Goal: Information Seeking & Learning: Understand process/instructions

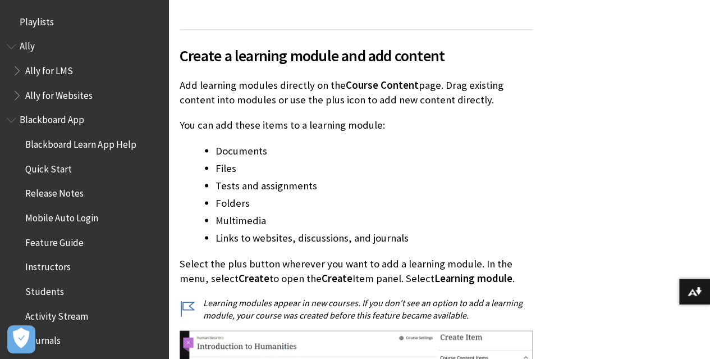
scroll to position [1846, 0]
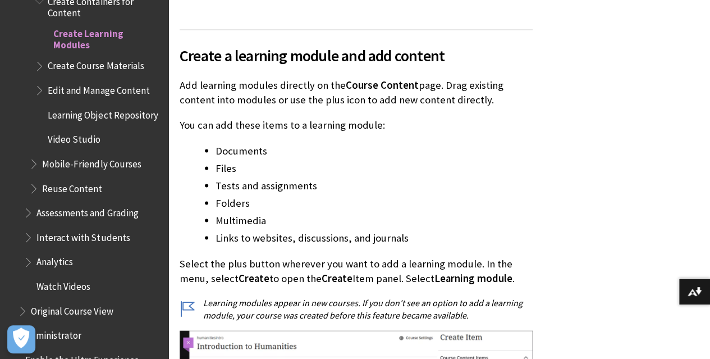
drag, startPoint x: 0, startPoint y: 0, endPoint x: 551, endPoint y: 239, distance: 600.5
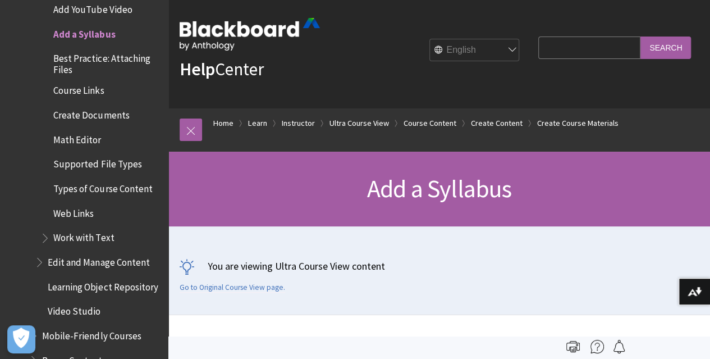
scroll to position [2, 0]
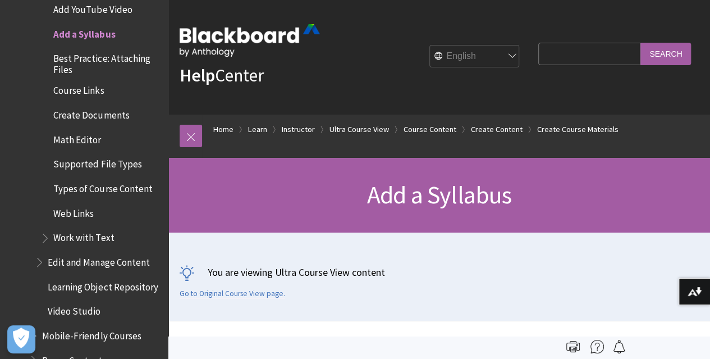
click at [36, 253] on span "Book outline for Blackboard Learn Help" at bounding box center [41, 260] width 12 height 14
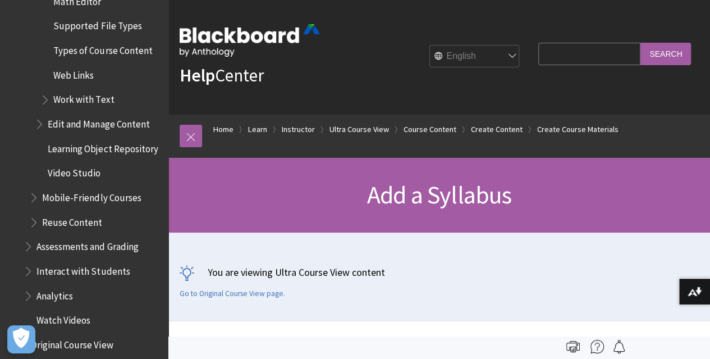
scroll to position [2066, 0]
click at [36, 217] on span "Book outline for Blackboard Learn Help" at bounding box center [35, 219] width 12 height 14
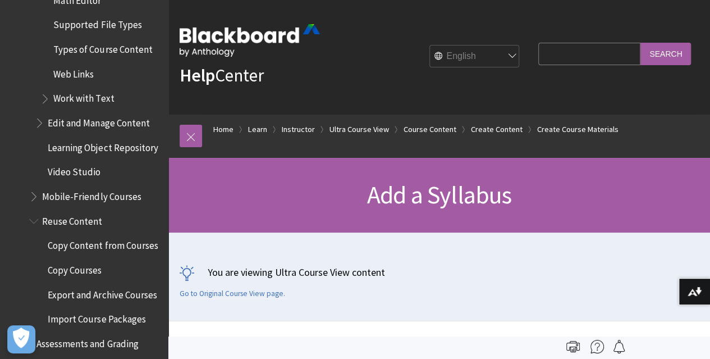
click at [70, 251] on span "Copy Content from Courses" at bounding box center [103, 243] width 110 height 15
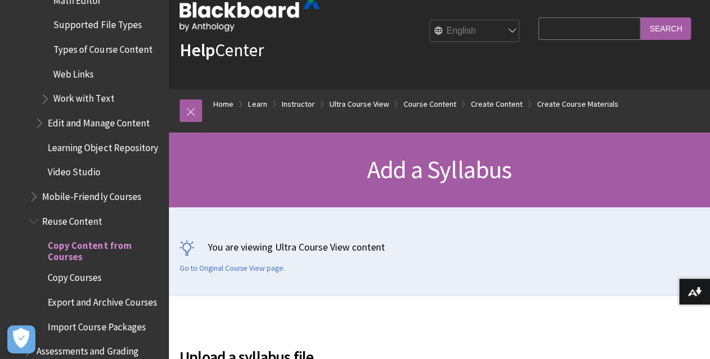
scroll to position [29, 0]
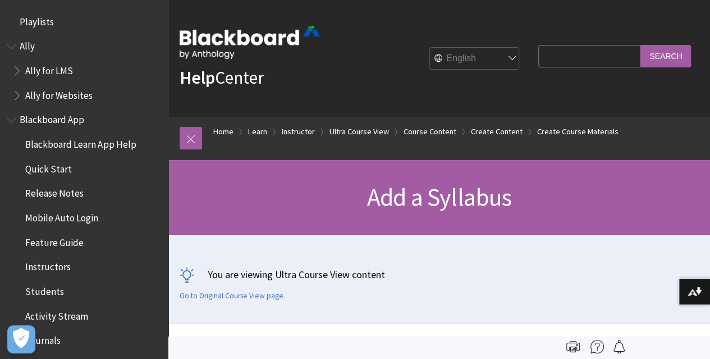
scroll to position [1927, 0]
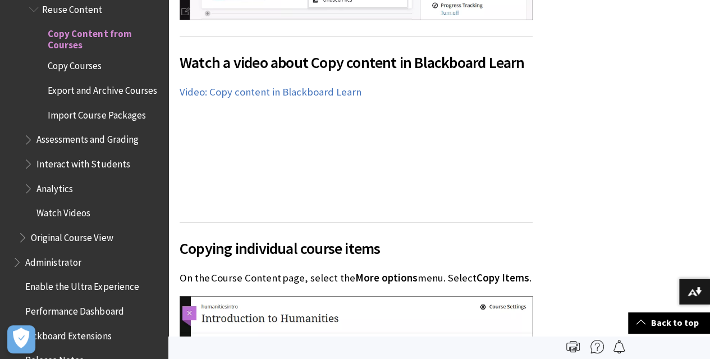
scroll to position [1897, 0]
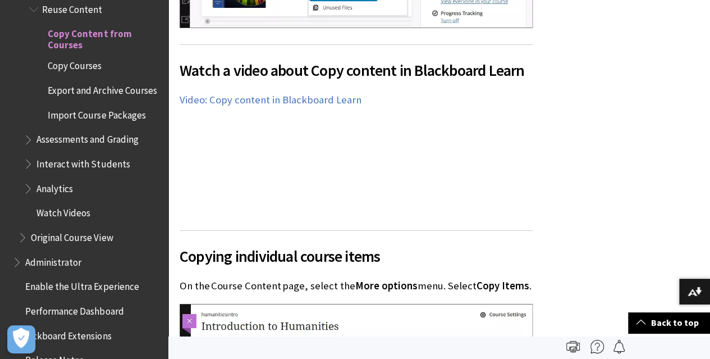
click at [422, 150] on div "Watch a video about Copy content in Blackboard Learn The following narrated vid…" at bounding box center [356, 130] width 353 height 172
click at [442, 160] on div "Watch a video about Copy content in Blackboard Learn The following narrated vid…" at bounding box center [356, 130] width 353 height 172
